Goal: Task Accomplishment & Management: Manage account settings

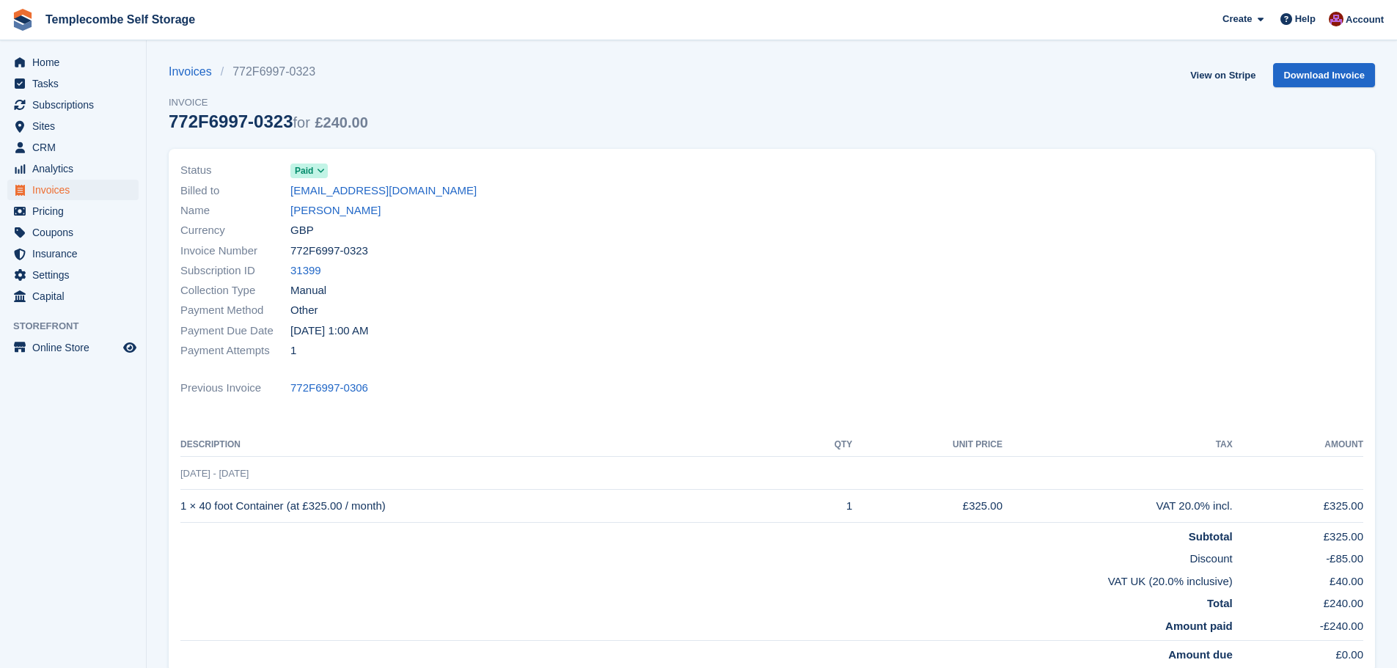
scroll to position [73, 0]
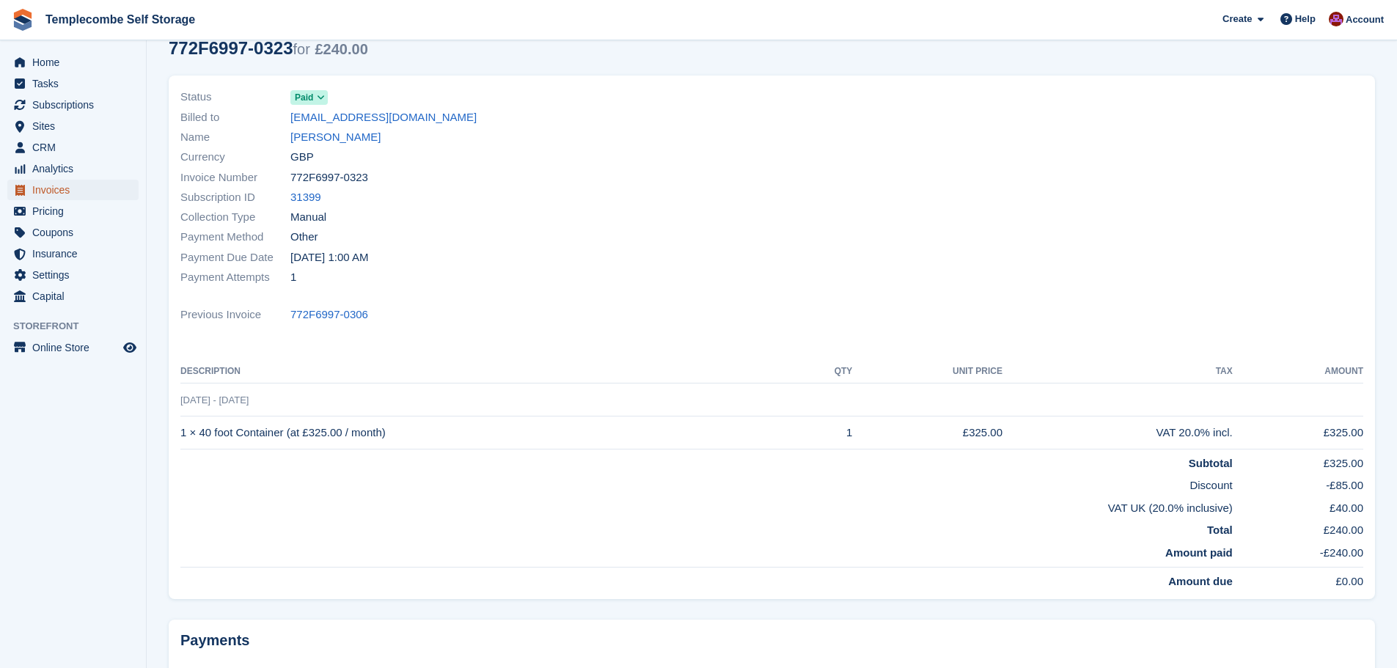
click at [39, 188] on span "Invoices" at bounding box center [76, 190] width 88 height 21
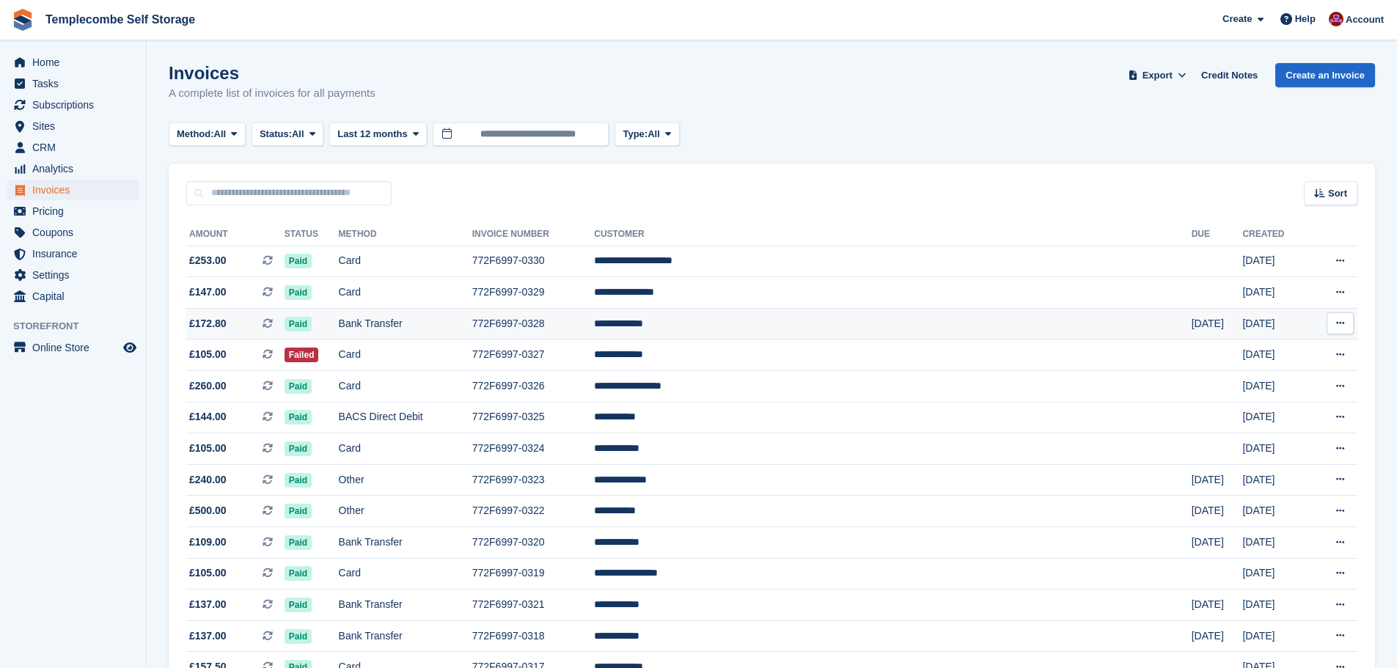
click at [202, 323] on span "£172.80" at bounding box center [207, 323] width 37 height 15
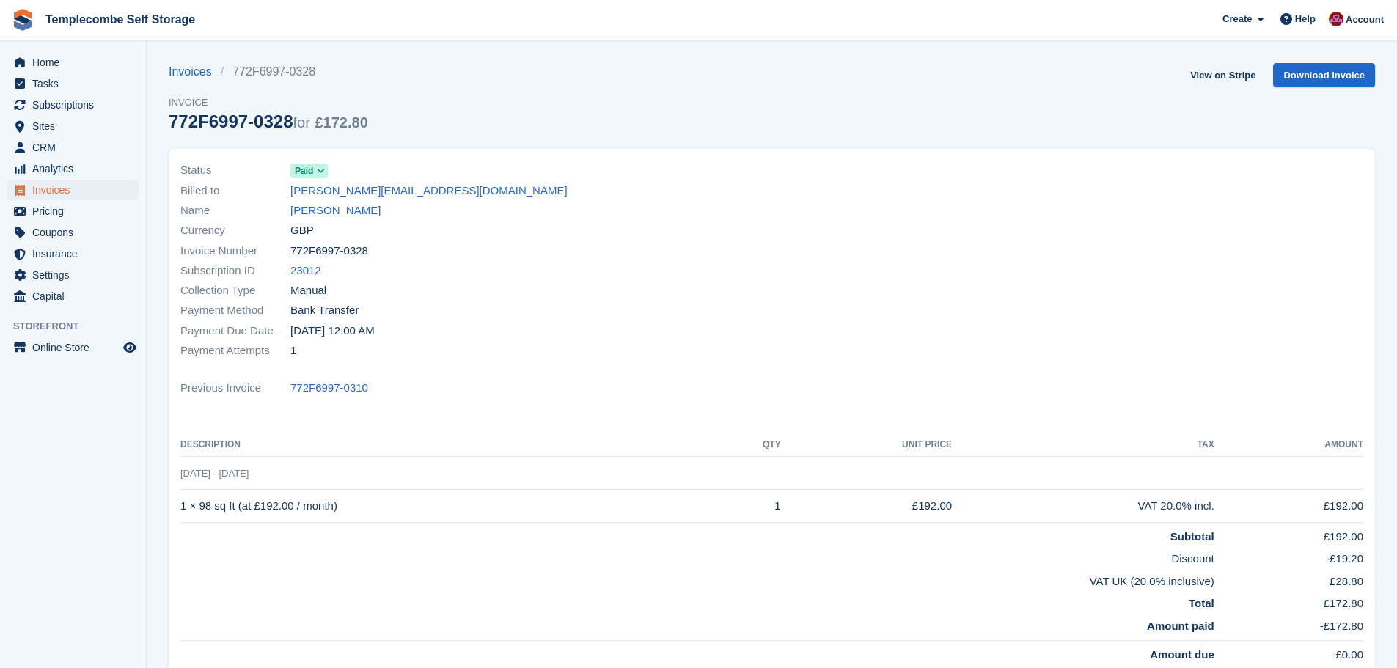
drag, startPoint x: 292, startPoint y: 123, endPoint x: 142, endPoint y: 121, distance: 150.3
click at [142, 121] on div "Home Tasks Subscriptions Subscriptions Subscriptions Contracts Price increases …" at bounding box center [698, 438] width 1397 height 877
click at [281, 174] on span "Status" at bounding box center [235, 170] width 110 height 17
drag, startPoint x: 294, startPoint y: 117, endPoint x: 172, endPoint y: 123, distance: 122.6
click at [172, 123] on div "772F6997-0328 for £172.80" at bounding box center [268, 121] width 199 height 20
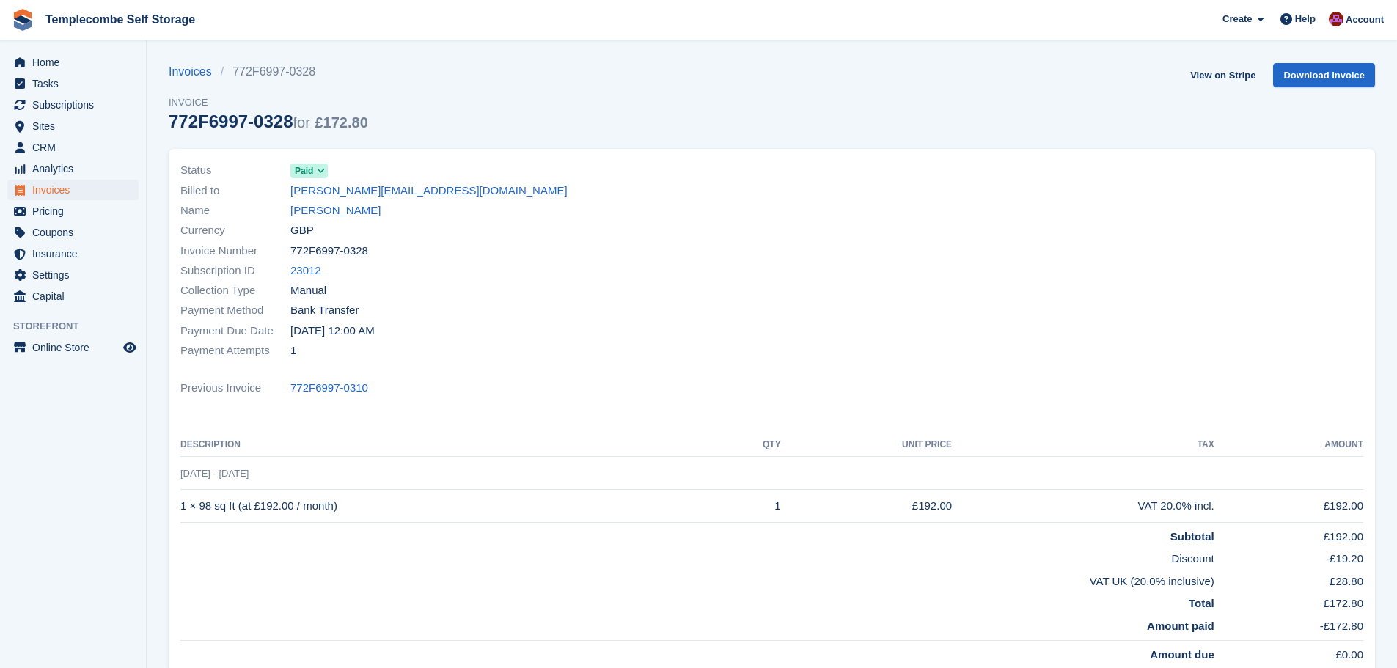
copy div "772F6997-0328"
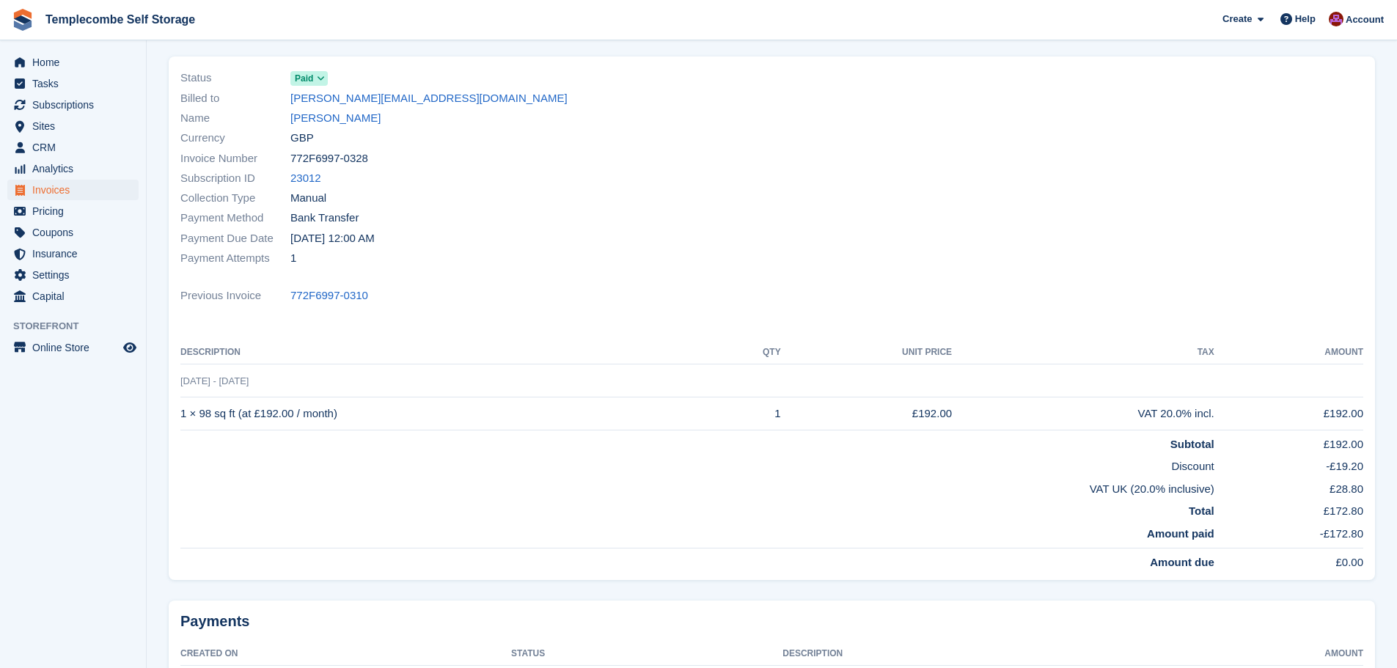
scroll to position [209, 0]
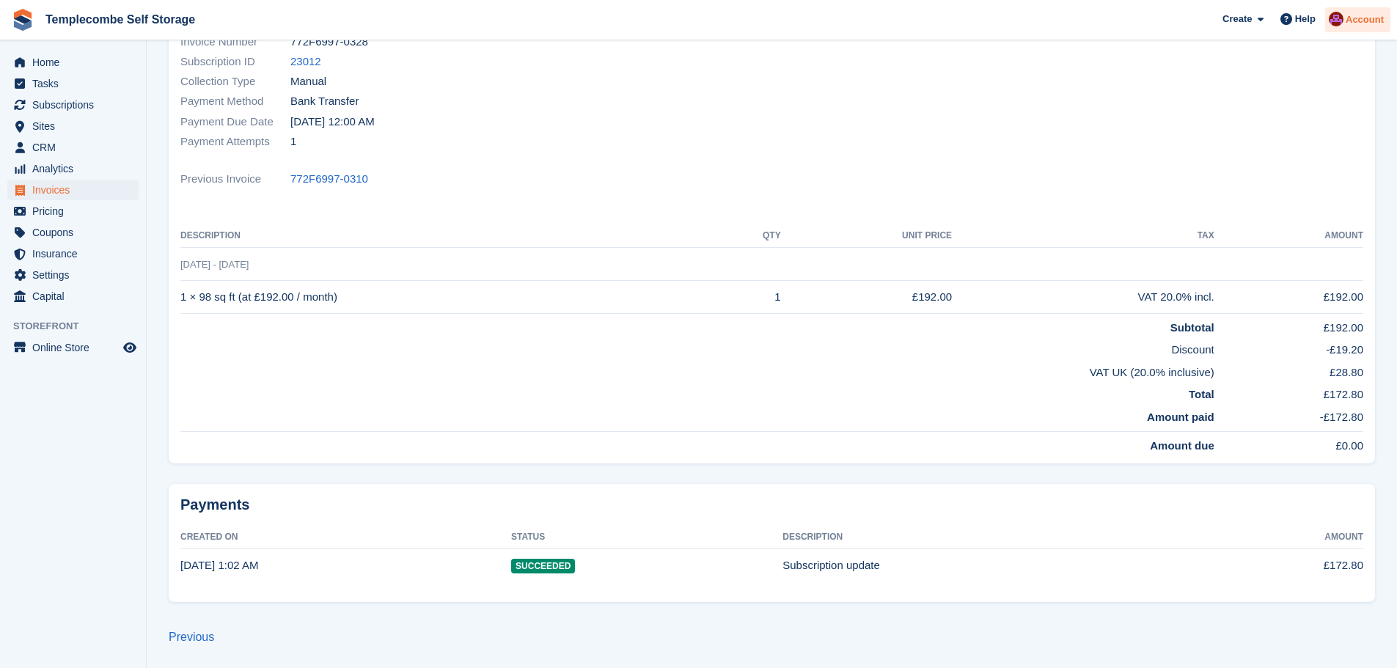
click at [1356, 21] on span "Account" at bounding box center [1365, 19] width 38 height 15
click at [1254, 147] on div "Logout" at bounding box center [1249, 145] width 34 height 15
